Goal: Ask a question

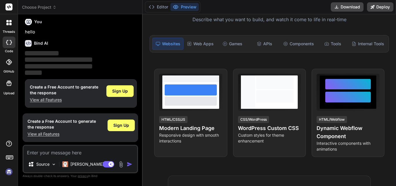
scroll to position [58, 0]
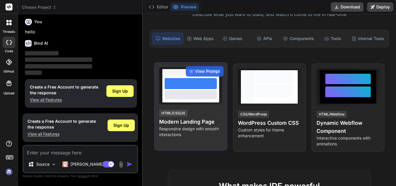
type textarea "x"
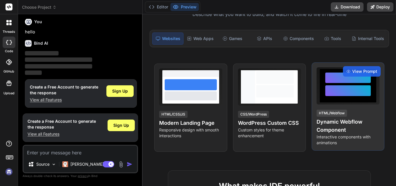
type textarea "w"
type textarea "x"
type textarea "wh"
type textarea "x"
type textarea "wha"
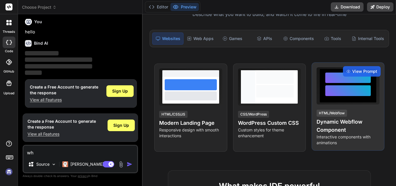
type textarea "x"
type textarea "what"
type textarea "x"
type textarea "what"
type textarea "x"
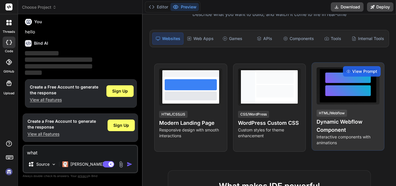
type textarea "what i"
type textarea "x"
type textarea "what is"
type textarea "x"
type textarea "what is"
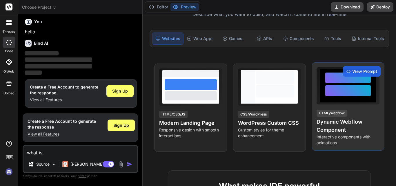
type textarea "x"
type textarea "what is a"
type textarea "x"
type textarea "what is ai"
type textarea "x"
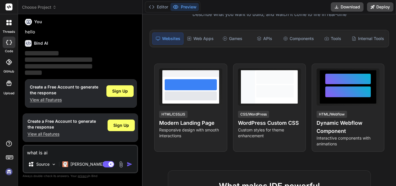
type textarea "what is ai"
click at [130, 164] on img "button" at bounding box center [130, 164] width 6 height 6
click at [131, 162] on img "button" at bounding box center [130, 164] width 6 height 6
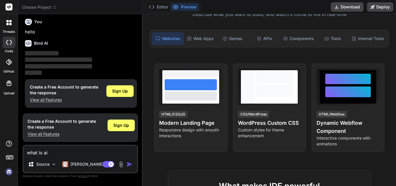
click at [131, 162] on img "button" at bounding box center [130, 164] width 6 height 6
click at [40, 42] on h6 "Bind AI" at bounding box center [41, 43] width 14 height 6
